Goal: Task Accomplishment & Management: Complete application form

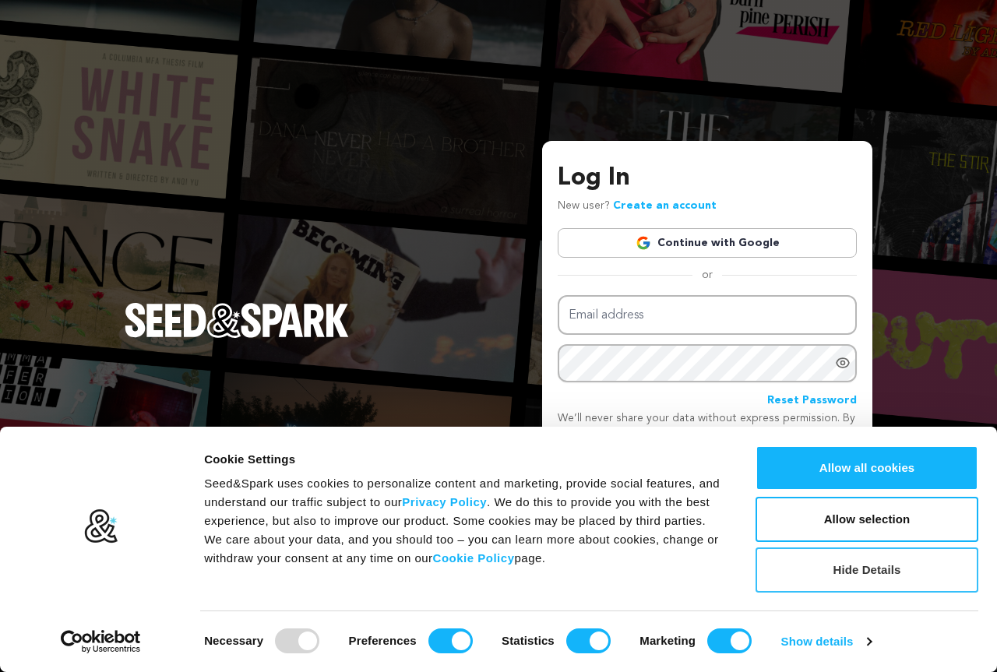
click at [854, 573] on button "Hide Details" at bounding box center [867, 570] width 223 height 45
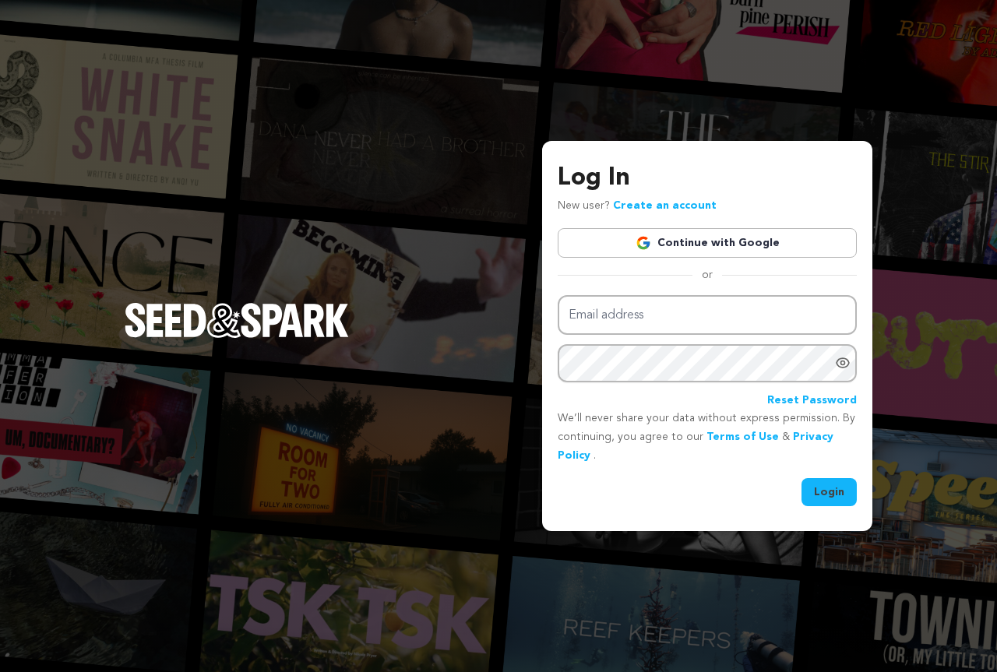
click at [652, 207] on link "Create an account" at bounding box center [665, 205] width 104 height 11
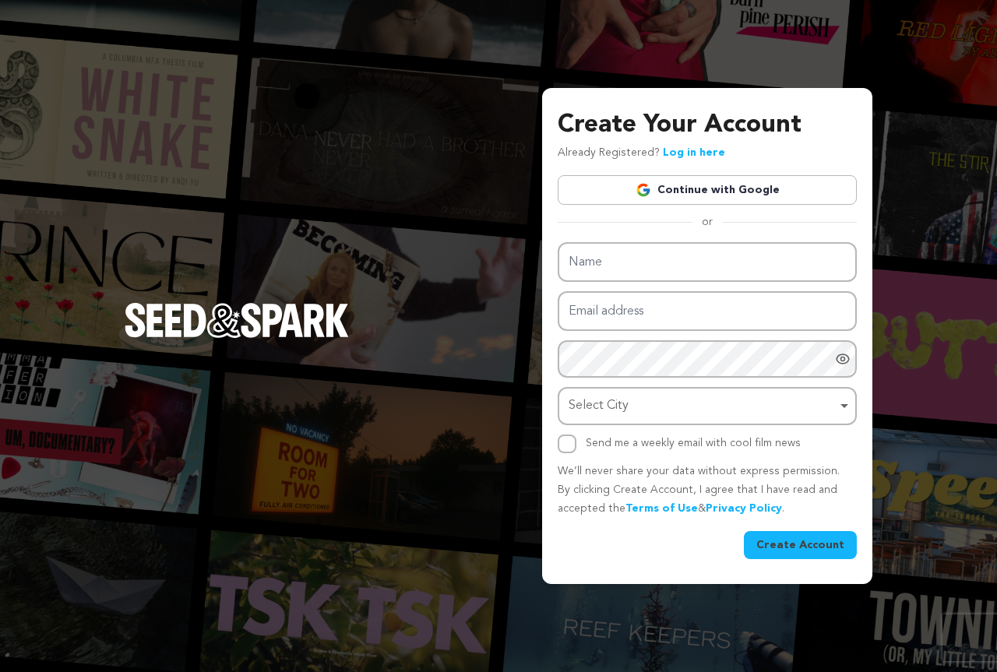
click at [738, 183] on link "Continue with Google" at bounding box center [707, 190] width 299 height 30
